Goal: Information Seeking & Learning: Learn about a topic

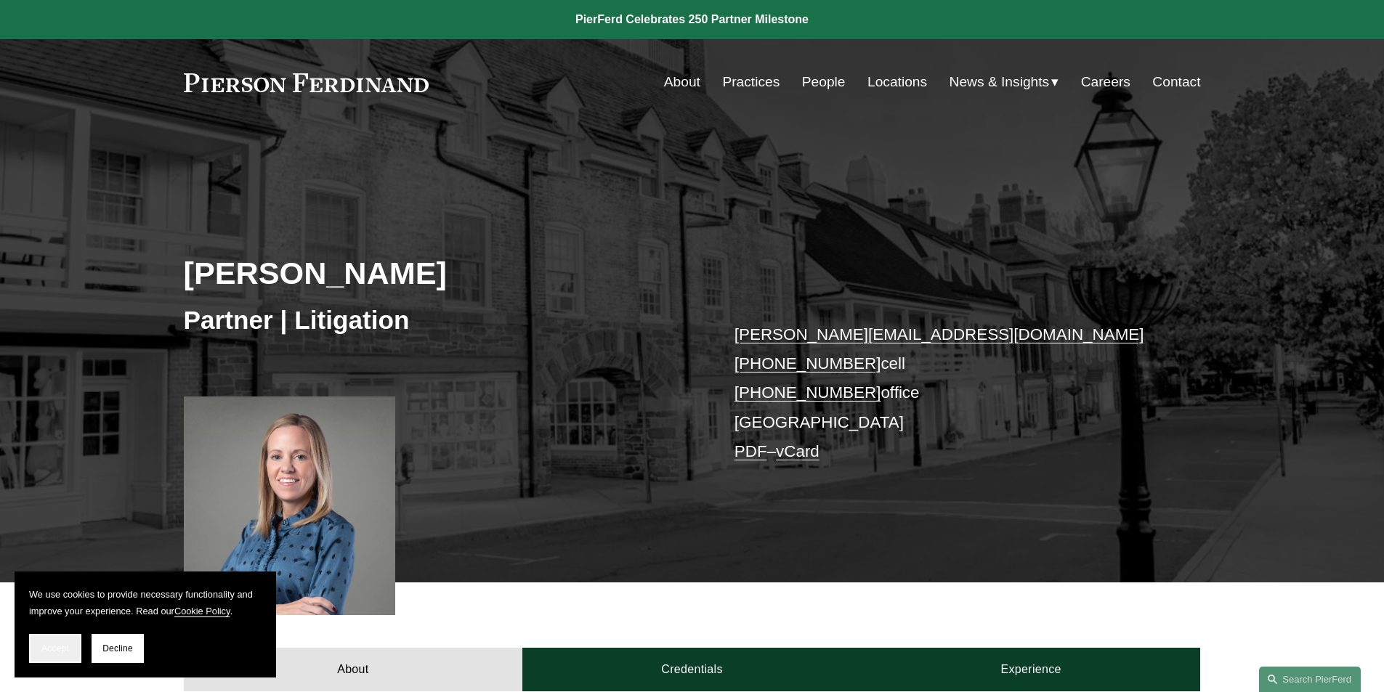
click at [63, 650] on span "Accept" at bounding box center [55, 649] width 28 height 10
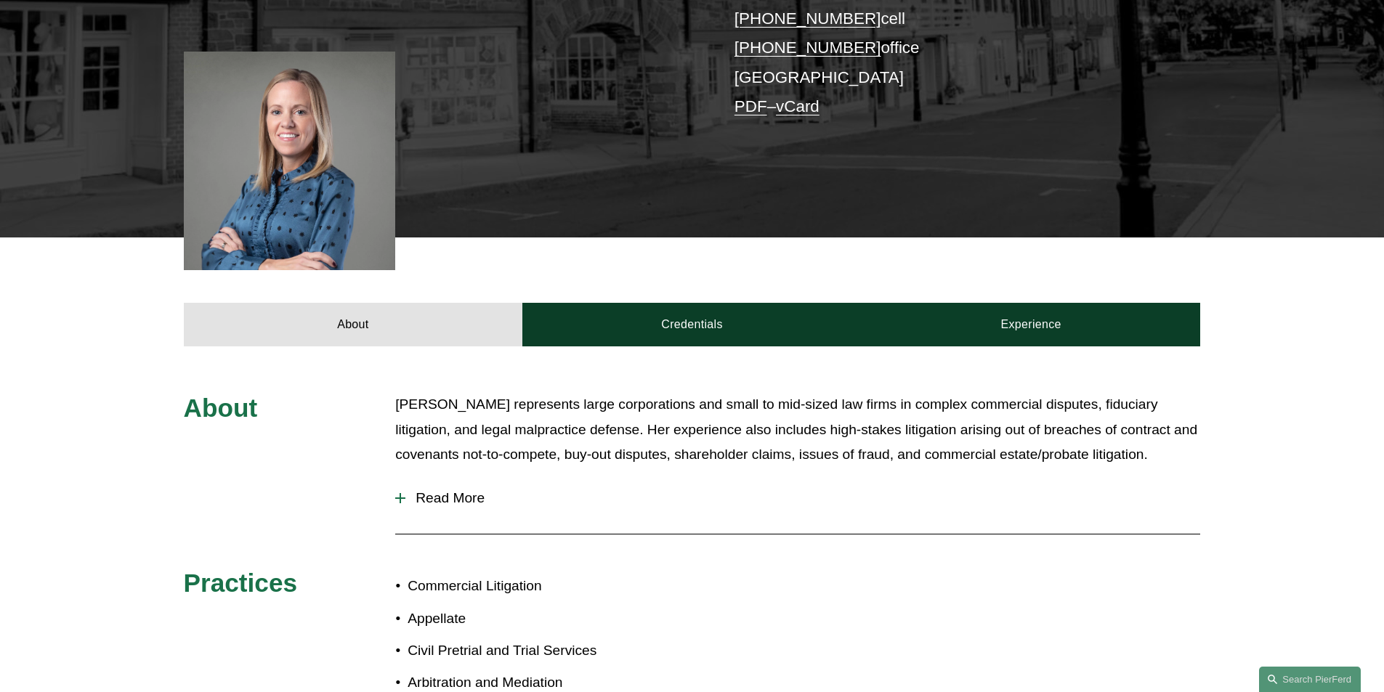
scroll to position [363, 0]
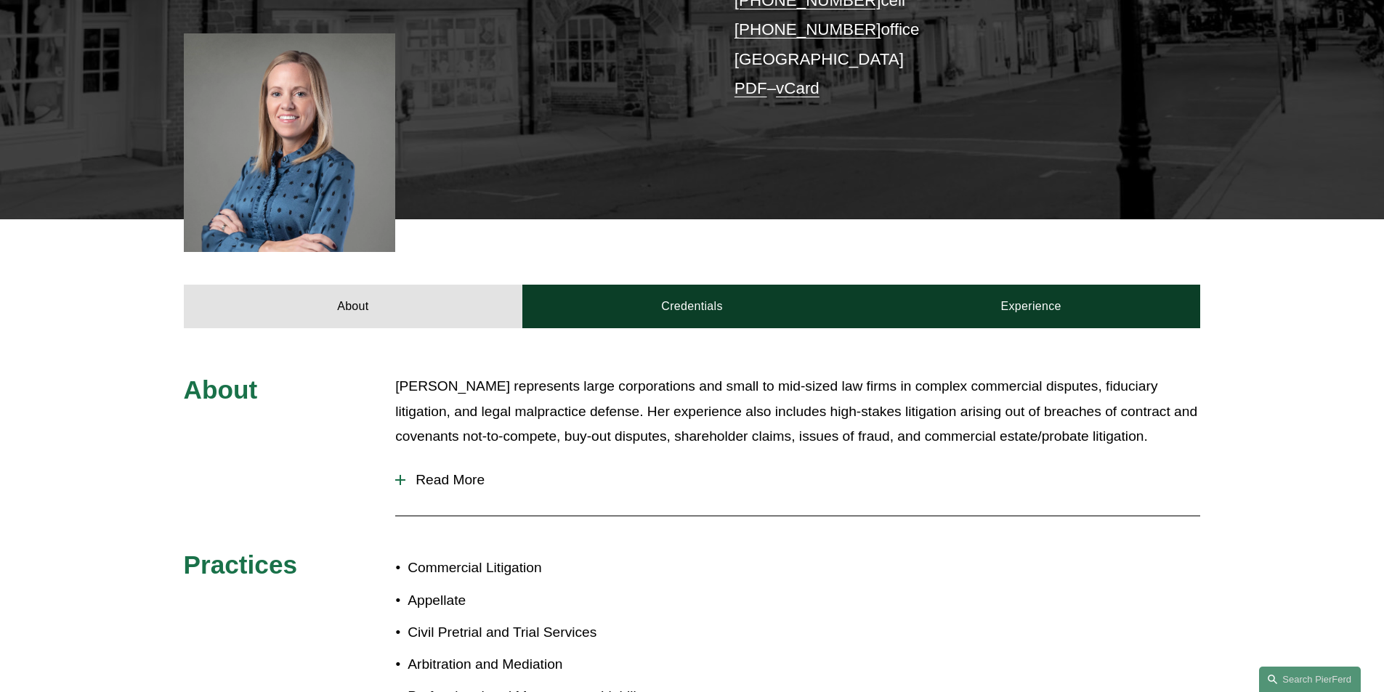
click at [395, 484] on div at bounding box center [400, 480] width 10 height 10
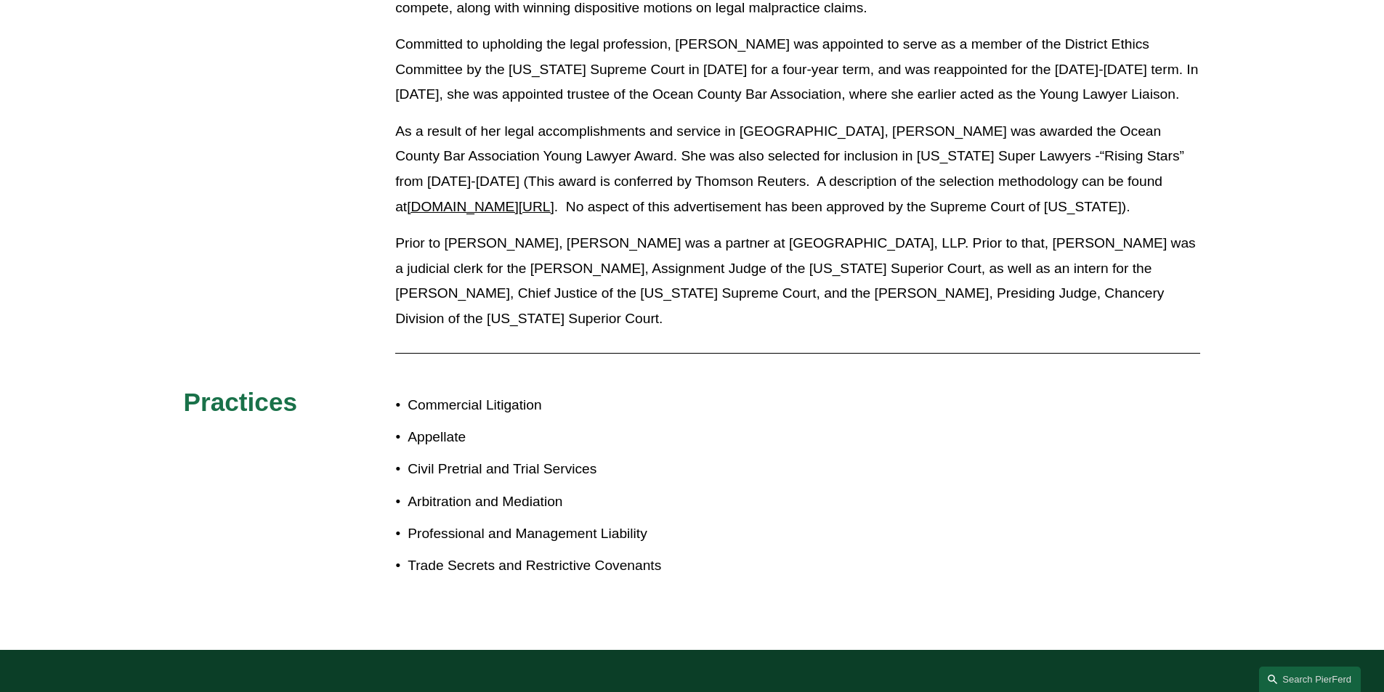
scroll to position [1017, 0]
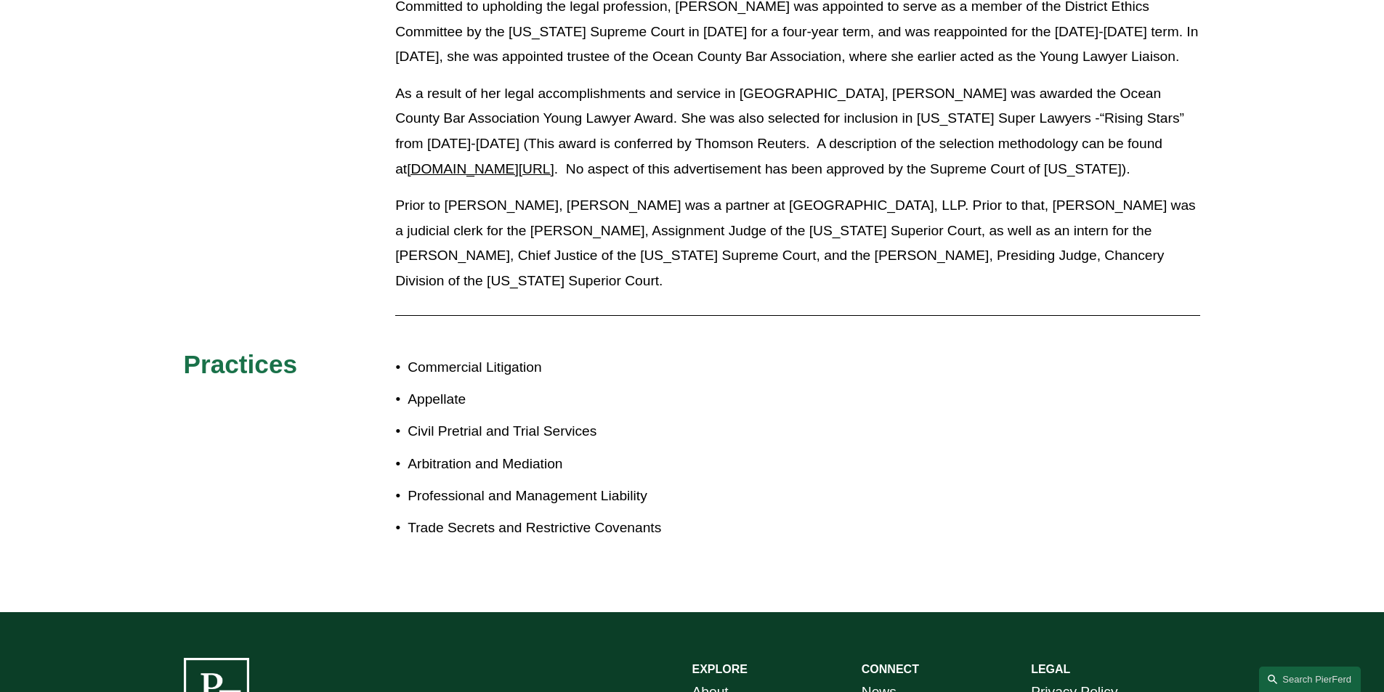
click at [514, 380] on div "Commercial Litigation Appellate Civil Pretrial and Trial Services Arbitration a…" at bounding box center [543, 449] width 296 height 200
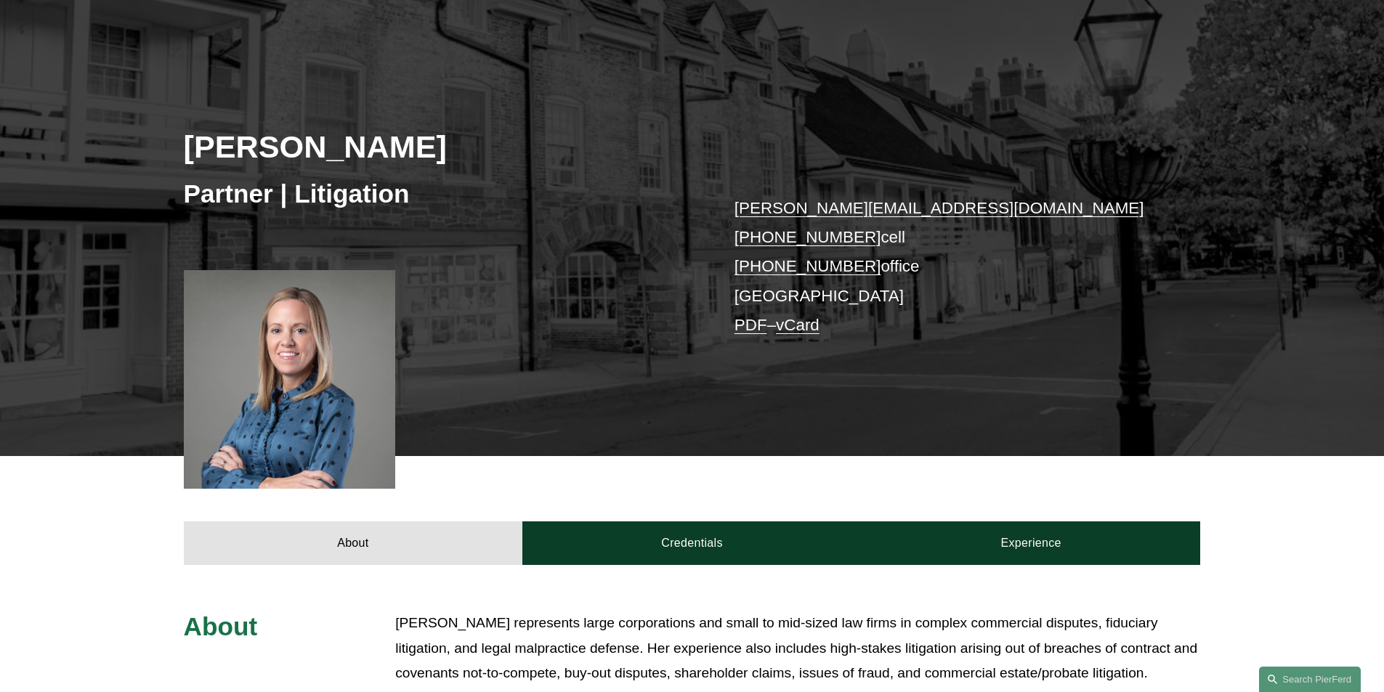
scroll to position [73, 0]
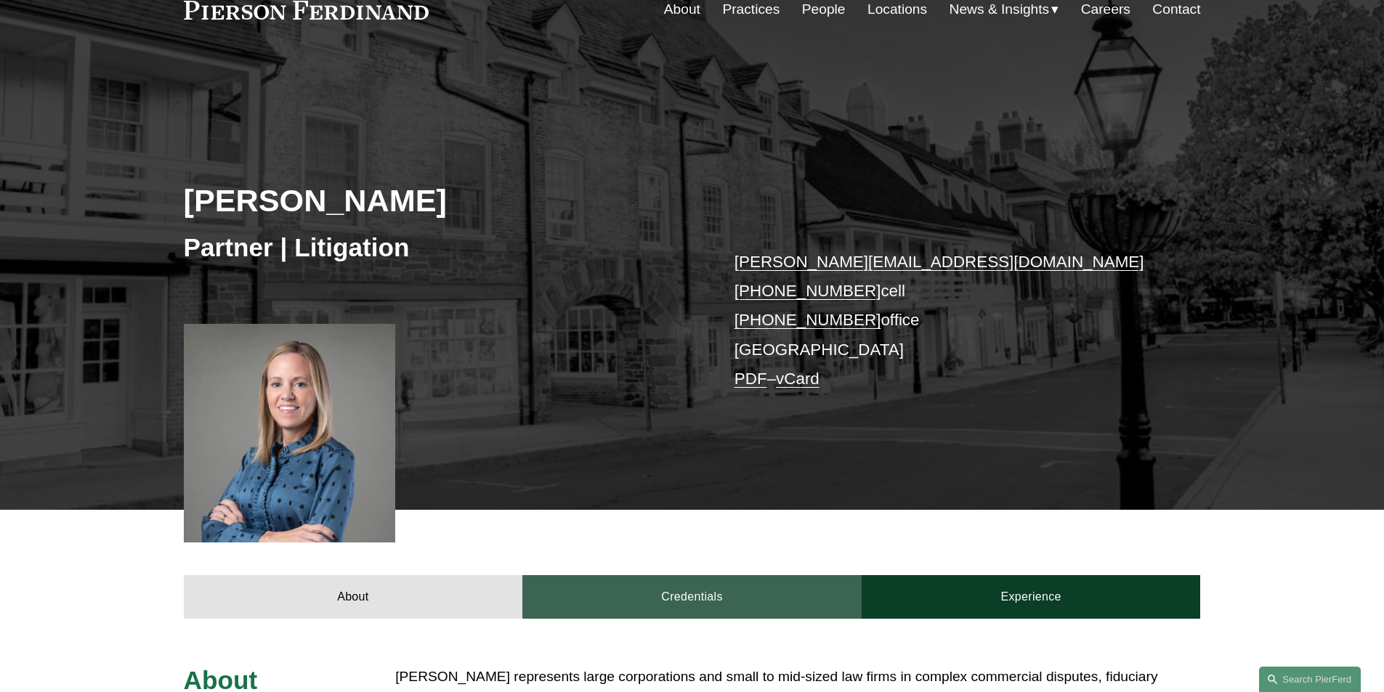
click at [750, 596] on link "Credentials" at bounding box center [691, 597] width 339 height 44
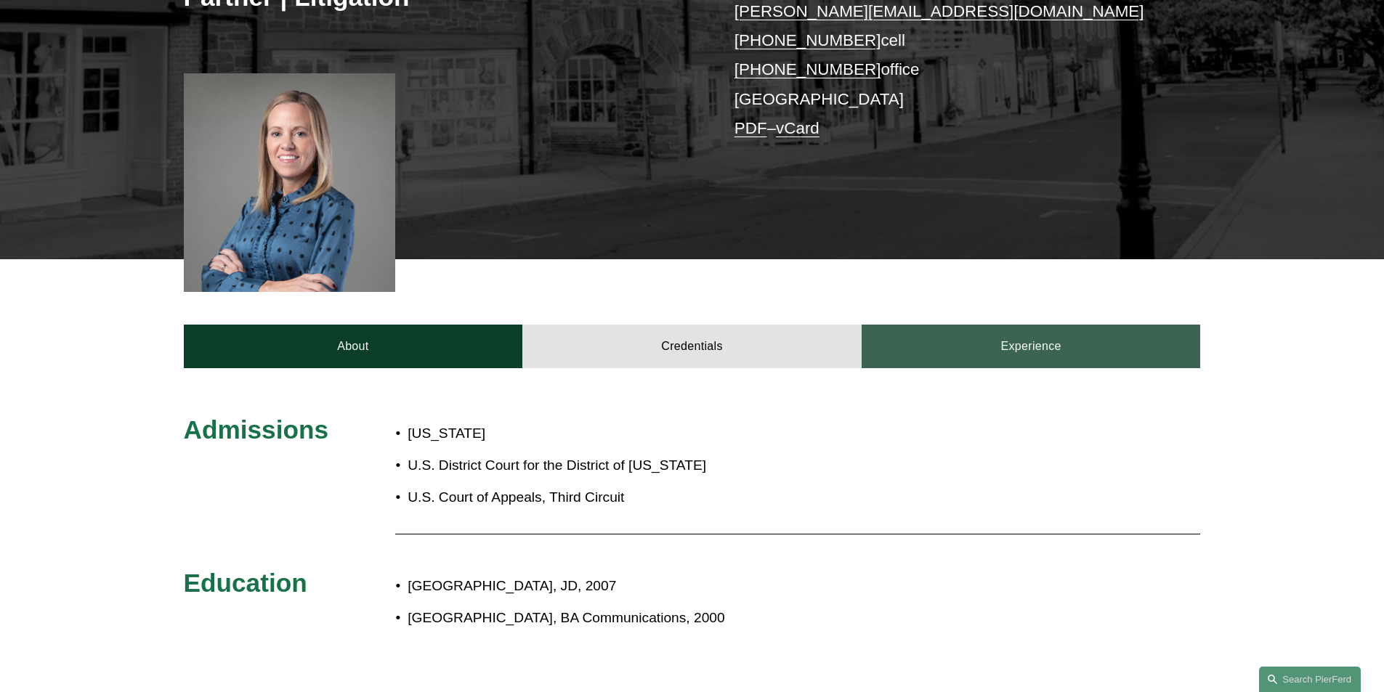
scroll to position [363, 0]
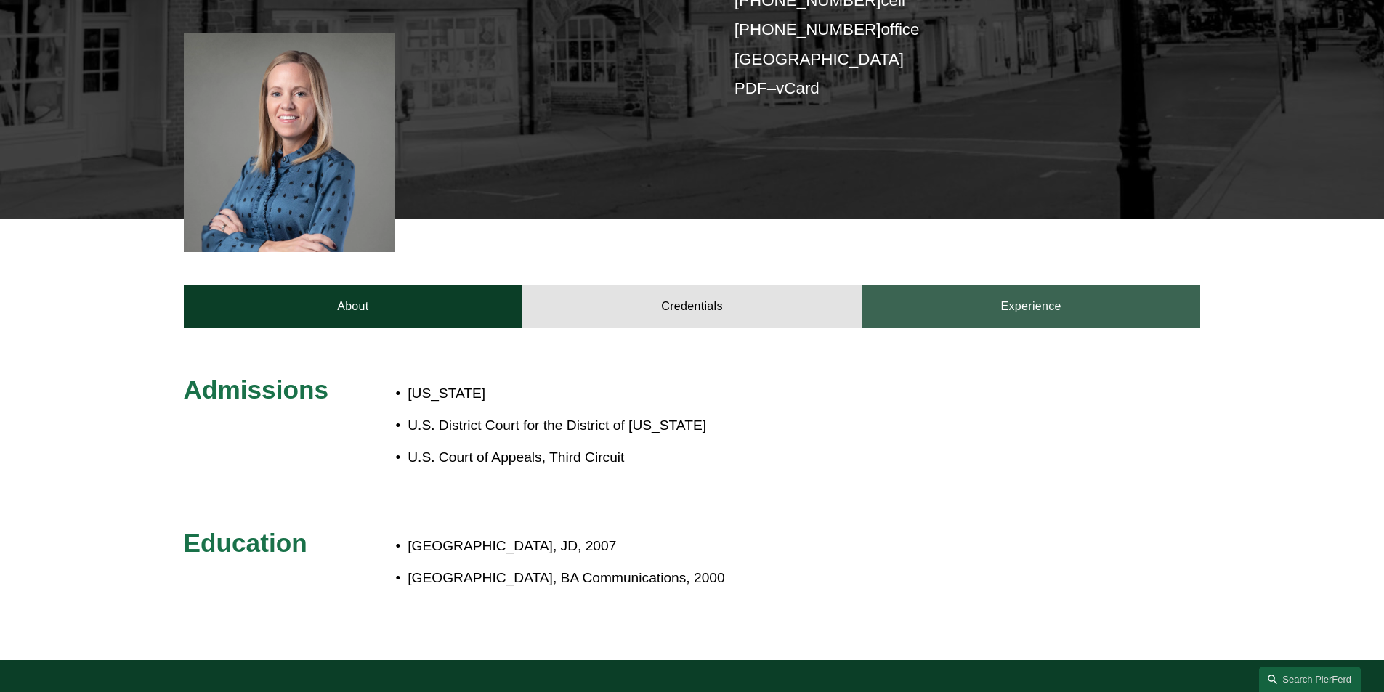
click at [995, 308] on link "Experience" at bounding box center [1030, 307] width 339 height 44
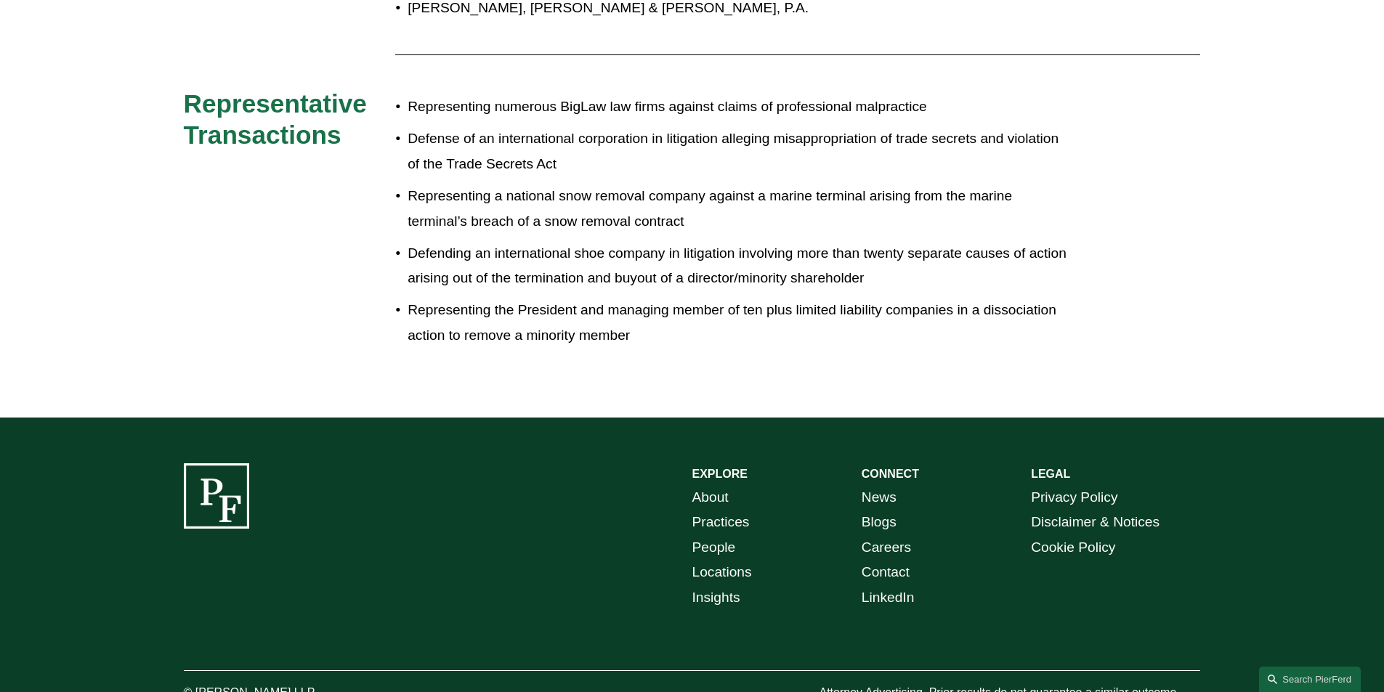
scroll to position [799, 0]
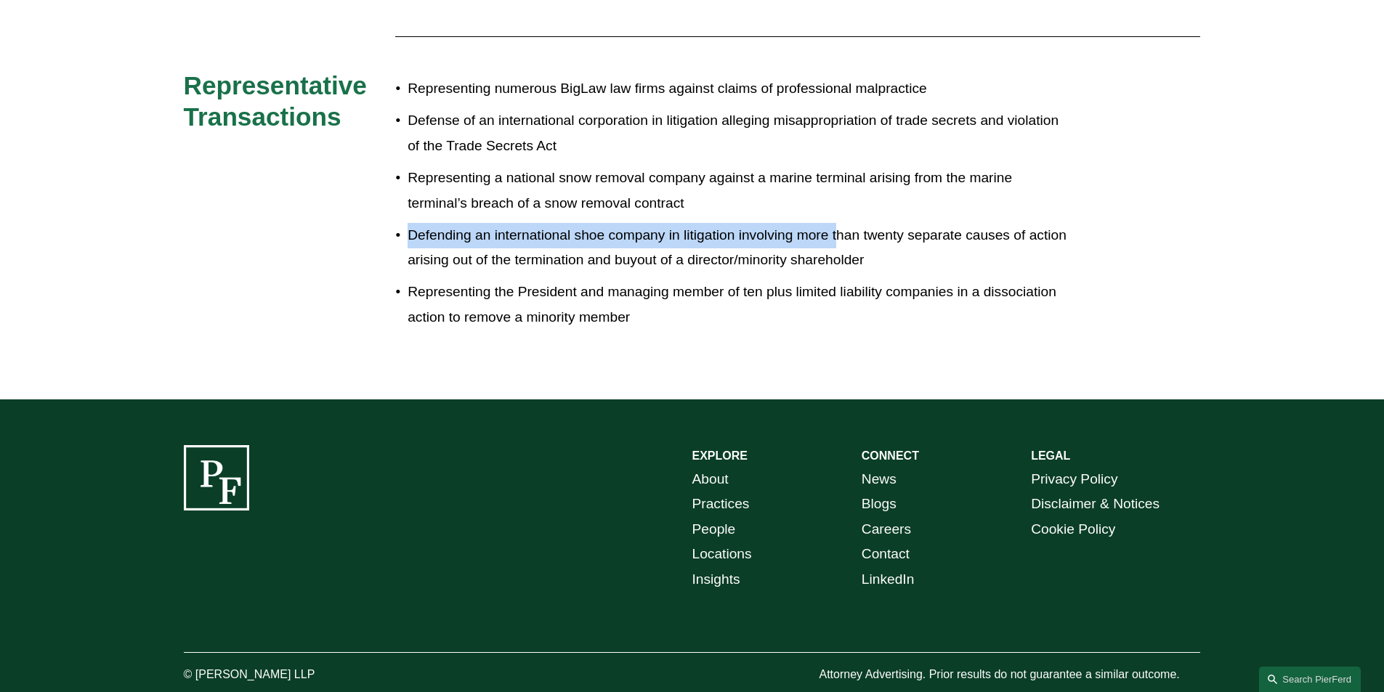
drag, startPoint x: 729, startPoint y: 211, endPoint x: 839, endPoint y: 230, distance: 111.9
click at [839, 230] on ul "Representing numerous BigLaw law firms against claims of professional malpracti…" at bounding box center [734, 202] width 678 height 253
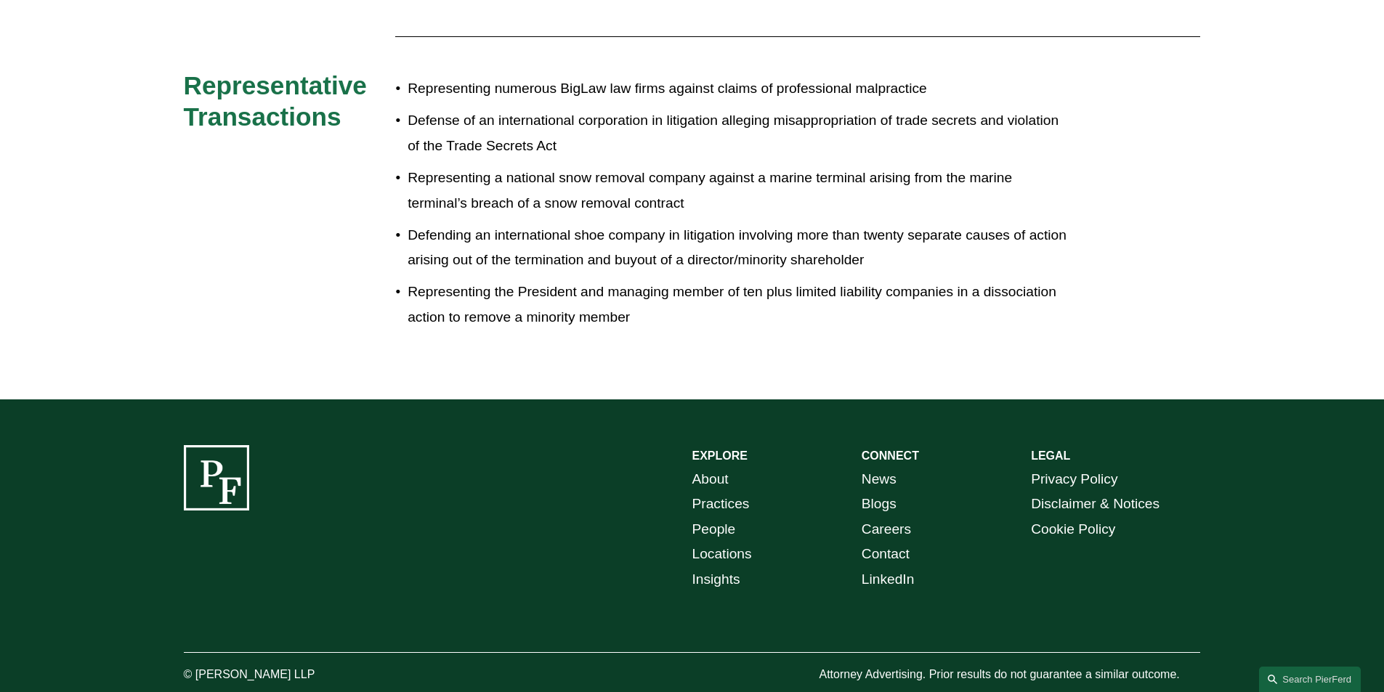
click at [843, 232] on p "Defending an international shoe company in litigation involving more than twent…" at bounding box center [739, 248] width 665 height 50
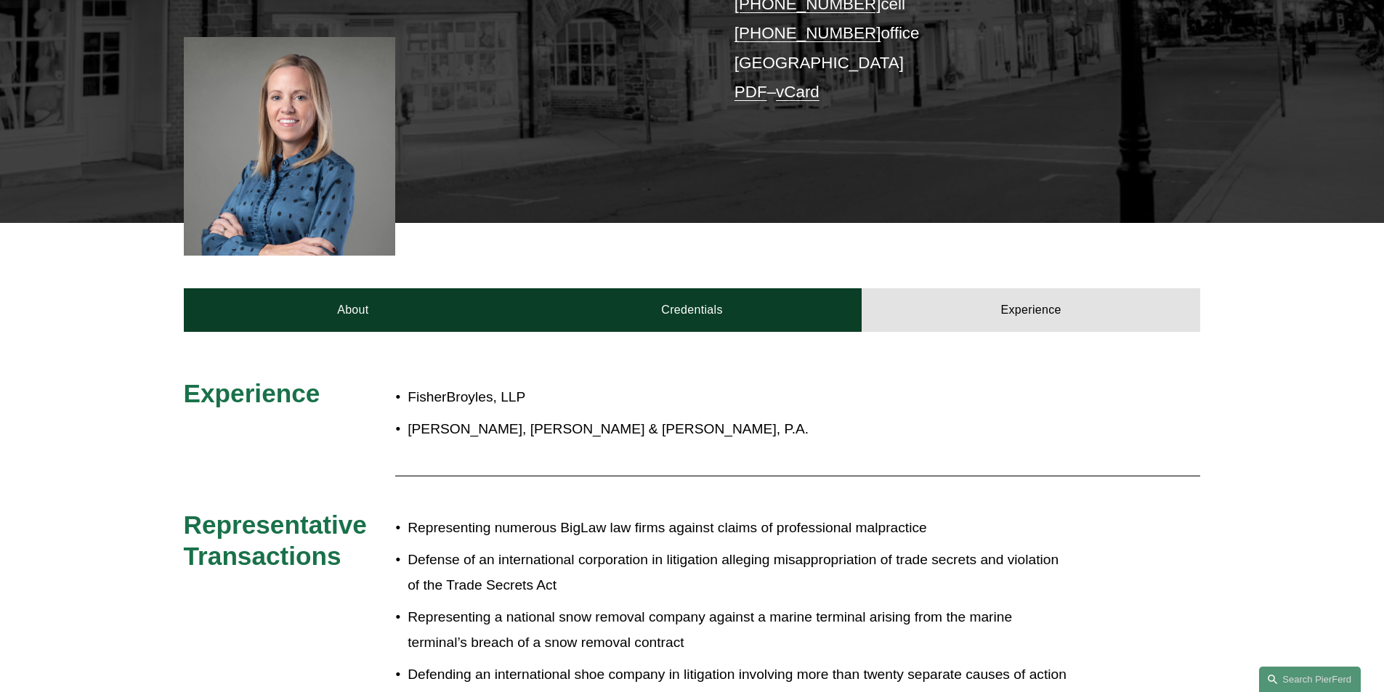
scroll to position [0, 0]
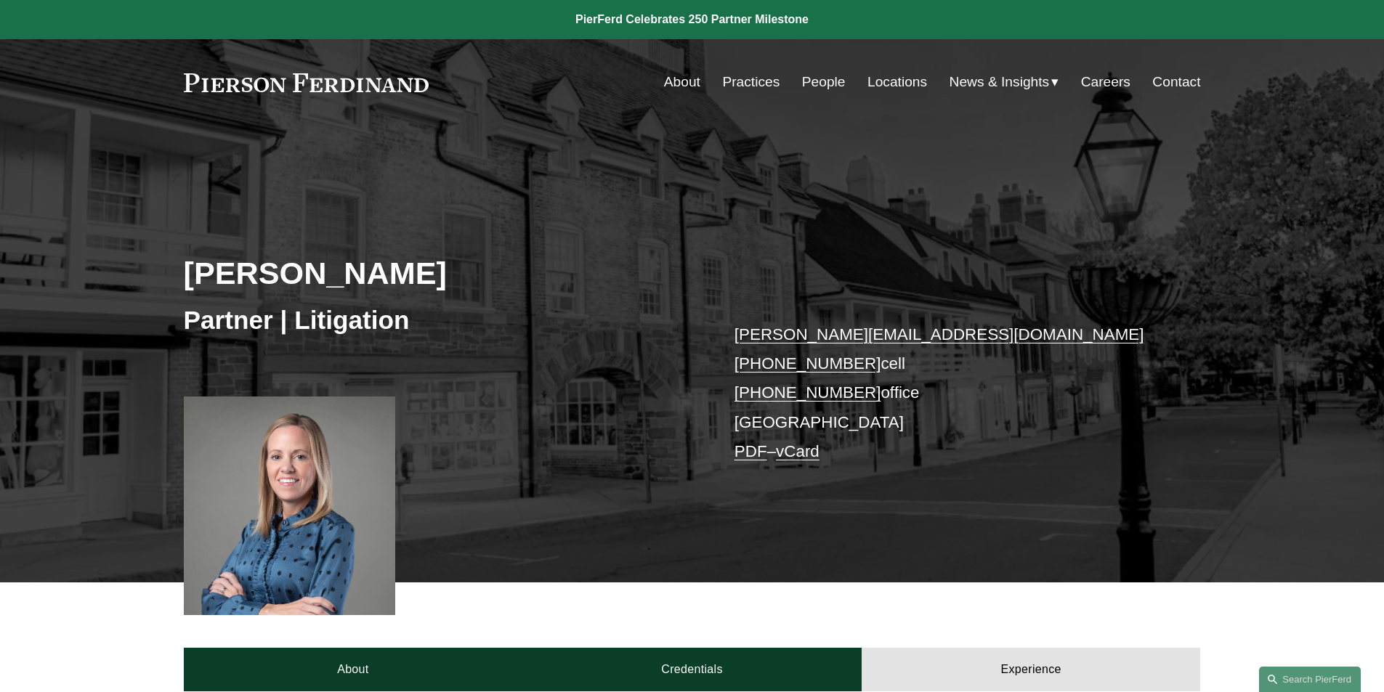
drag, startPoint x: 235, startPoint y: 94, endPoint x: 259, endPoint y: 100, distance: 24.1
click at [259, 100] on div "Skip to Content About Practices People Locations" at bounding box center [692, 82] width 1384 height 86
drag, startPoint x: 447, startPoint y: 84, endPoint x: 220, endPoint y: 81, distance: 227.4
click at [221, 81] on div "About Practices People Locations News & Insights News" at bounding box center [692, 82] width 1017 height 28
click at [1114, 85] on link "Careers" at bounding box center [1105, 82] width 49 height 28
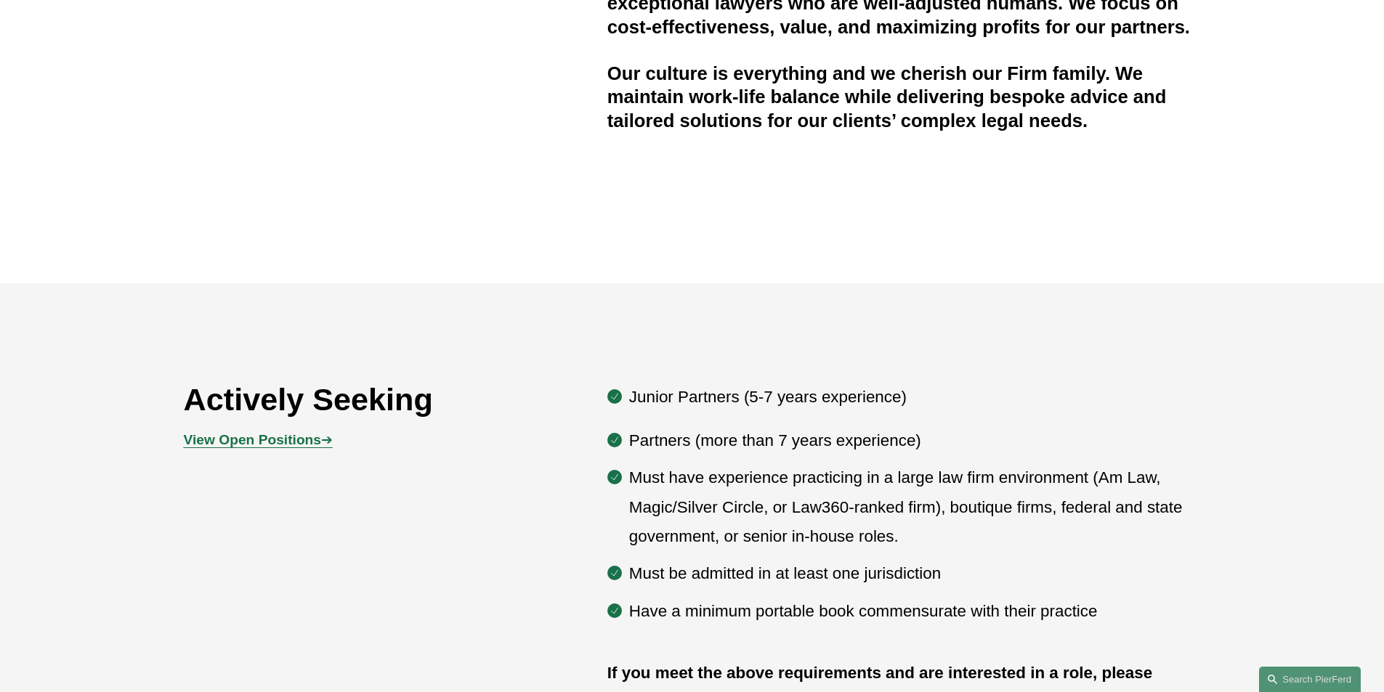
scroll to position [654, 0]
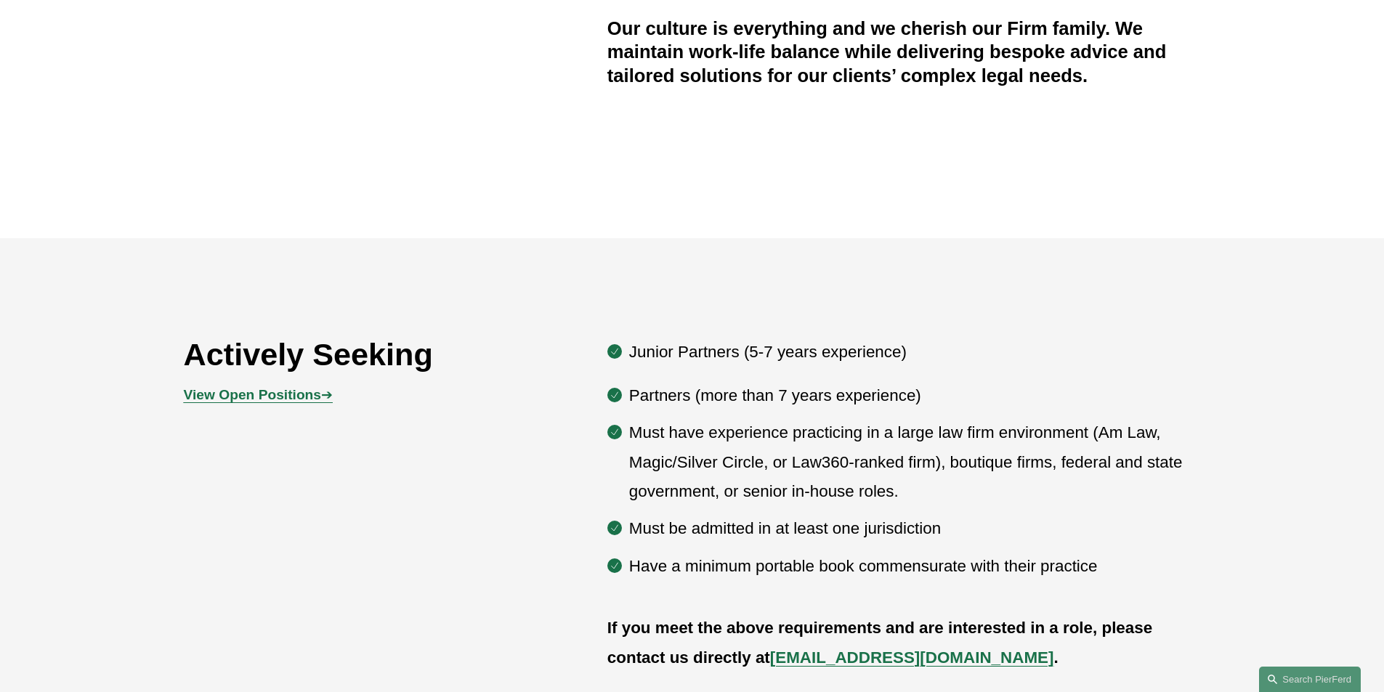
click at [991, 384] on p "Partners (more than 7 years experience)" at bounding box center [915, 395] width 572 height 29
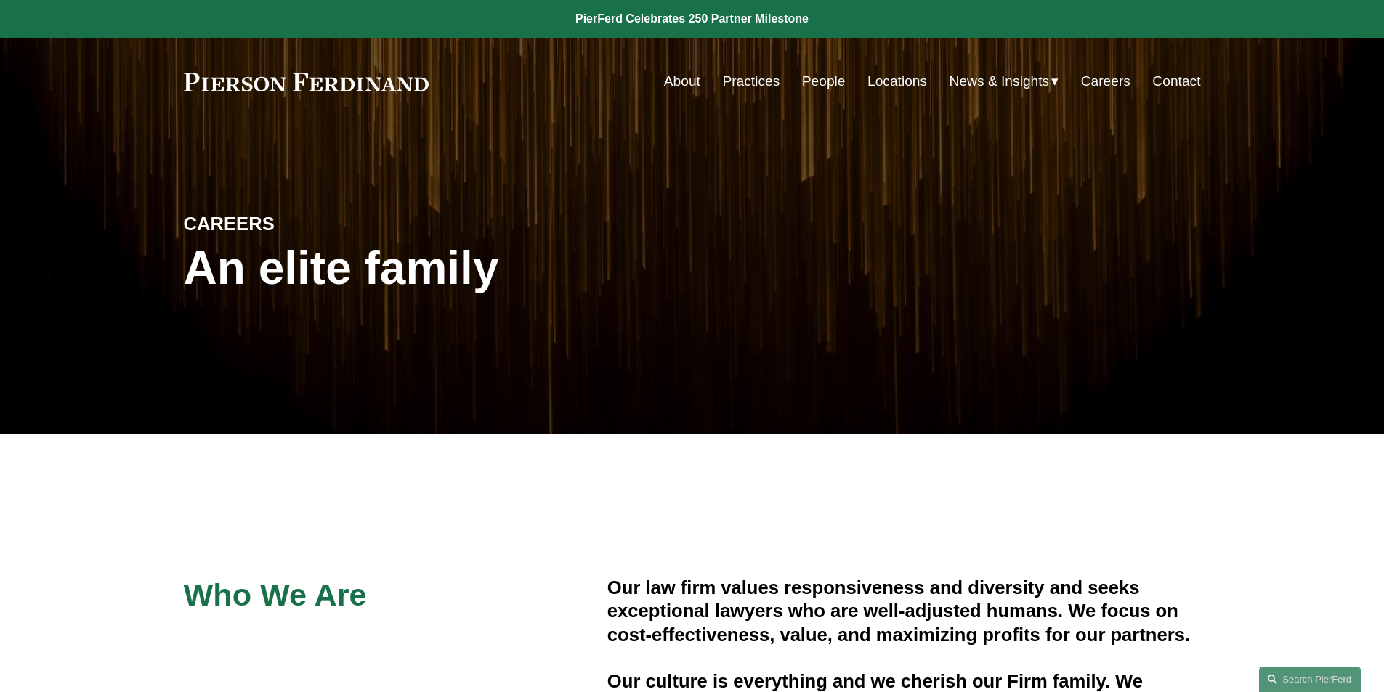
scroll to position [0, 0]
click at [816, 86] on link "People" at bounding box center [824, 82] width 44 height 28
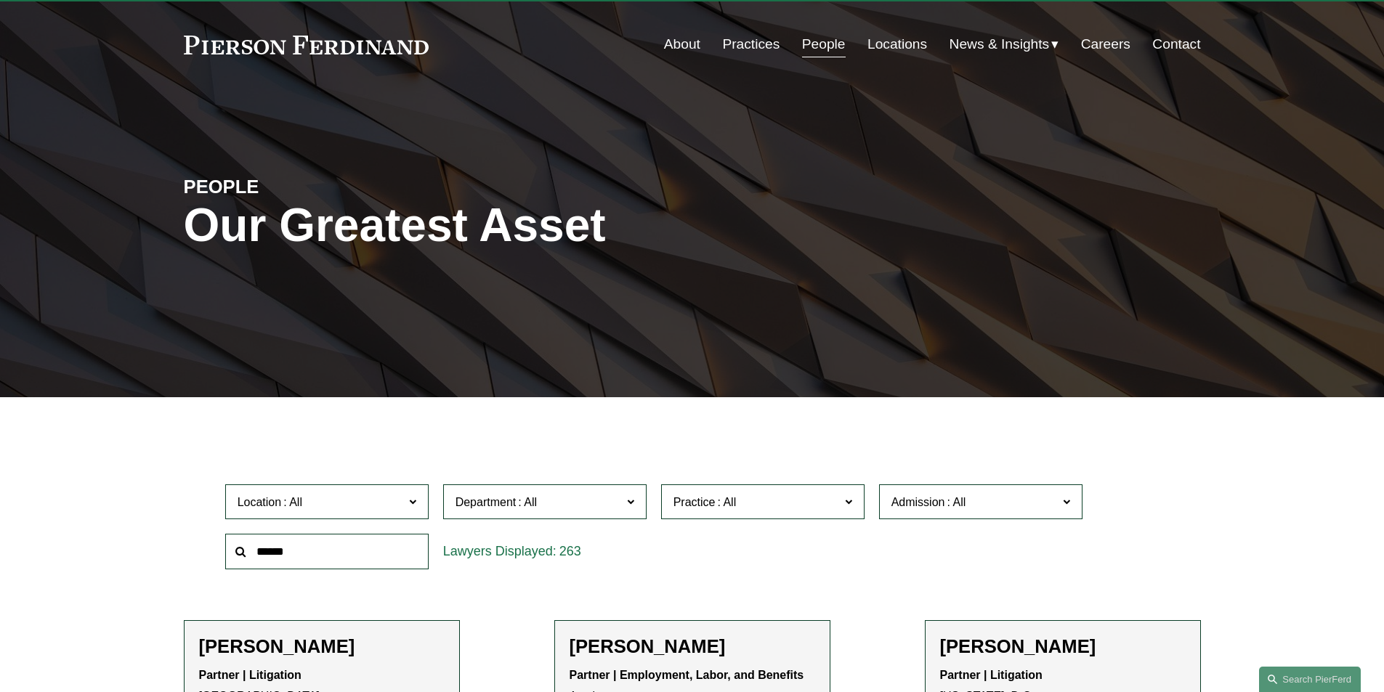
scroll to position [291, 0]
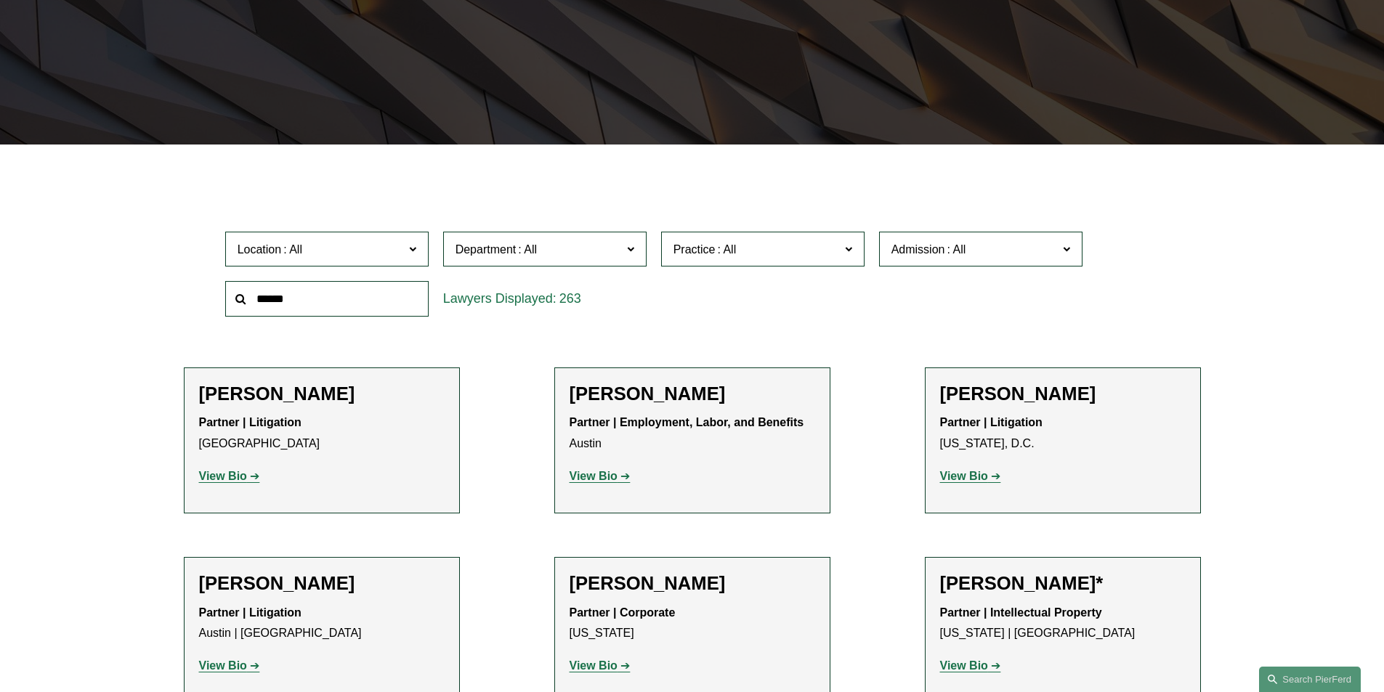
click at [774, 251] on span "Practice" at bounding box center [756, 250] width 166 height 20
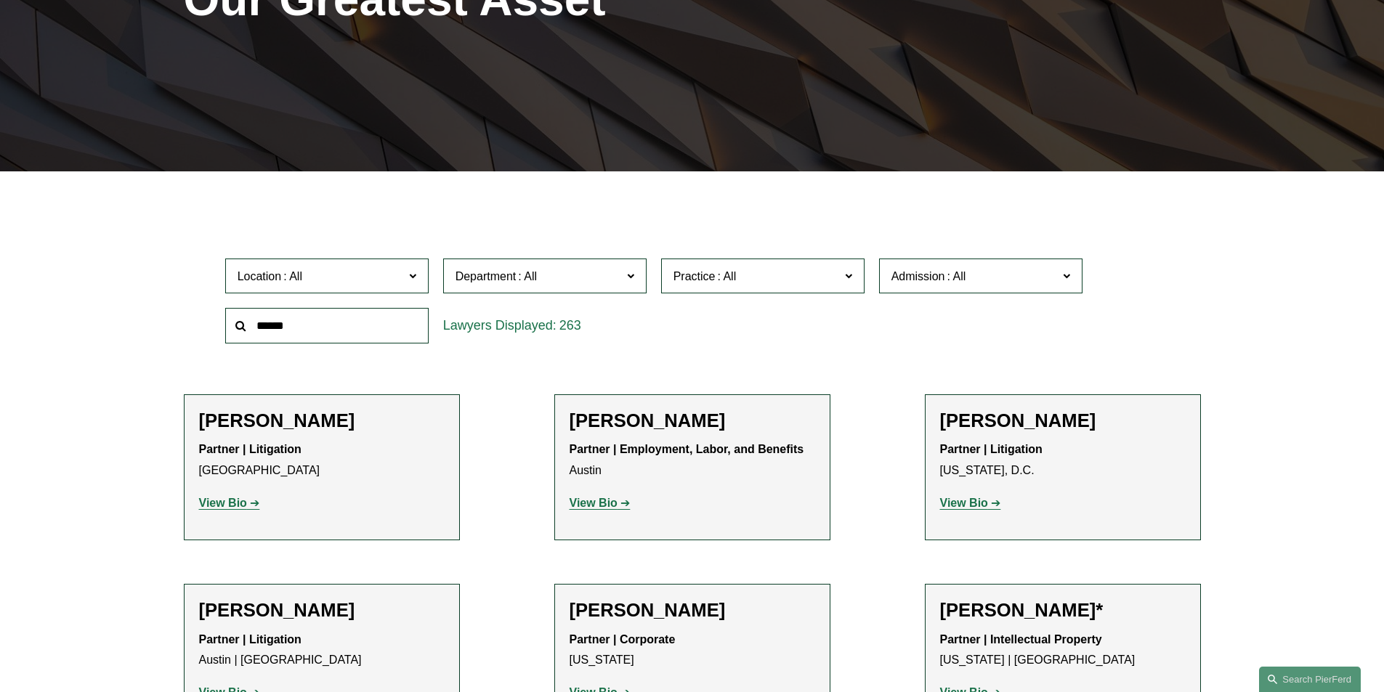
scroll to position [100, 0]
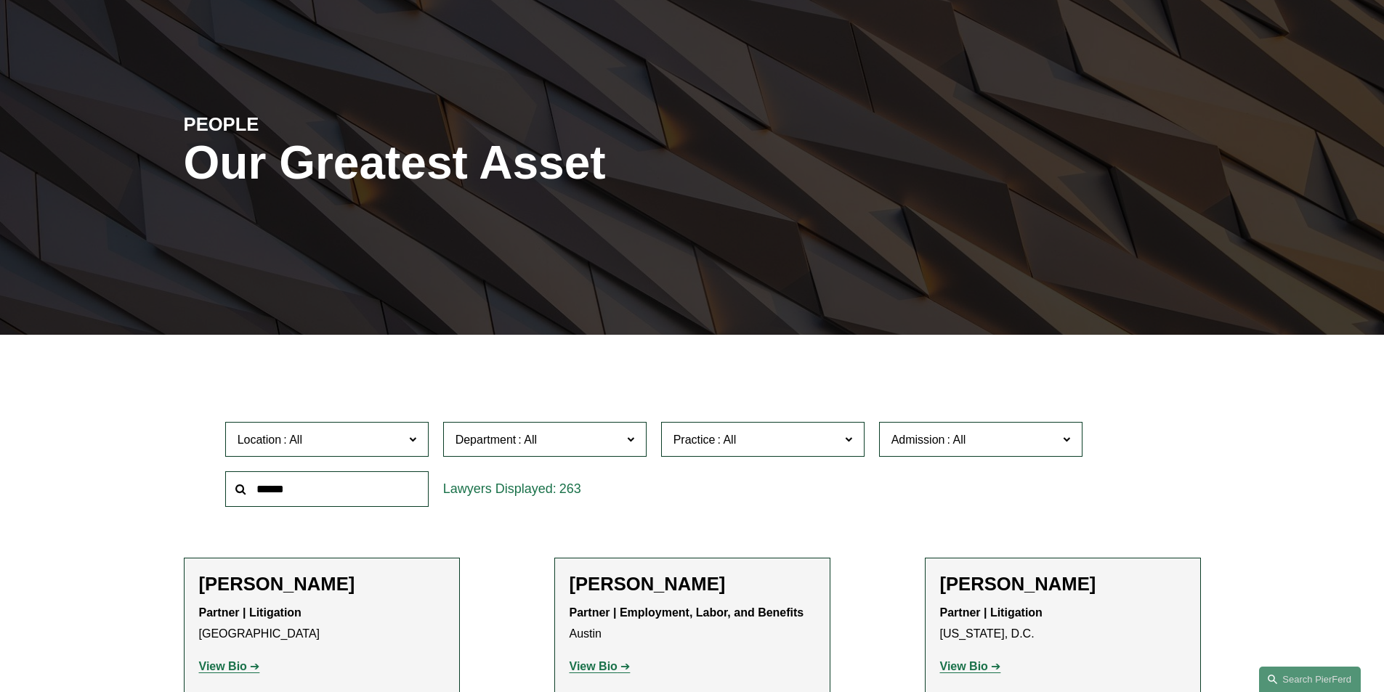
click at [741, 439] on span "Practice" at bounding box center [756, 440] width 166 height 20
click at [579, 435] on span "Department" at bounding box center [538, 440] width 166 height 20
click at [367, 443] on span "Location" at bounding box center [321, 440] width 166 height 20
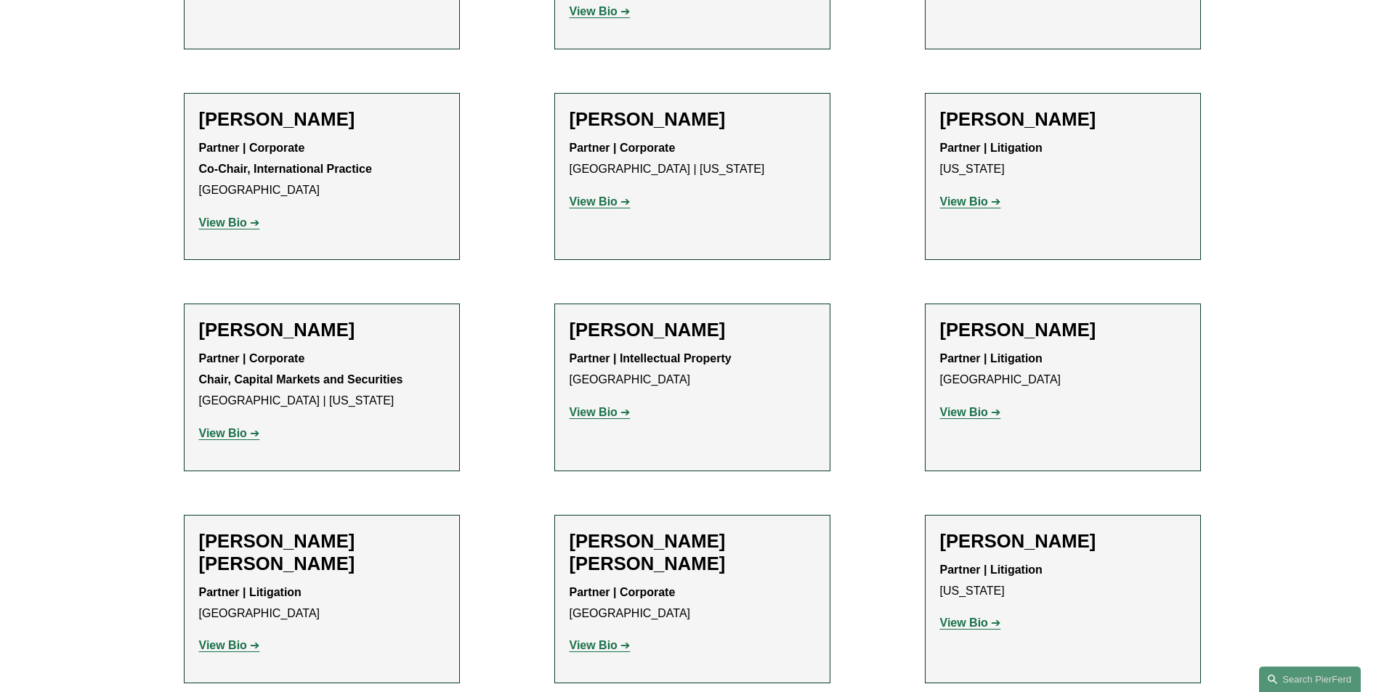
scroll to position [10342, 0]
